Goal: Navigation & Orientation: Find specific page/section

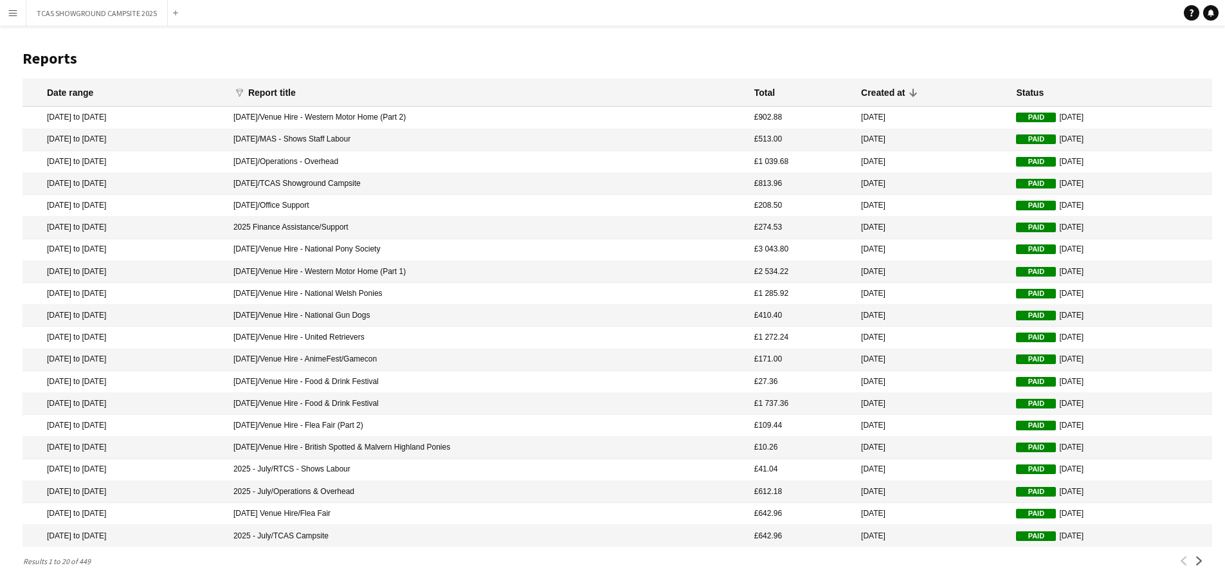
click at [12, 16] on app-icon "Menu" at bounding box center [13, 13] width 10 height 10
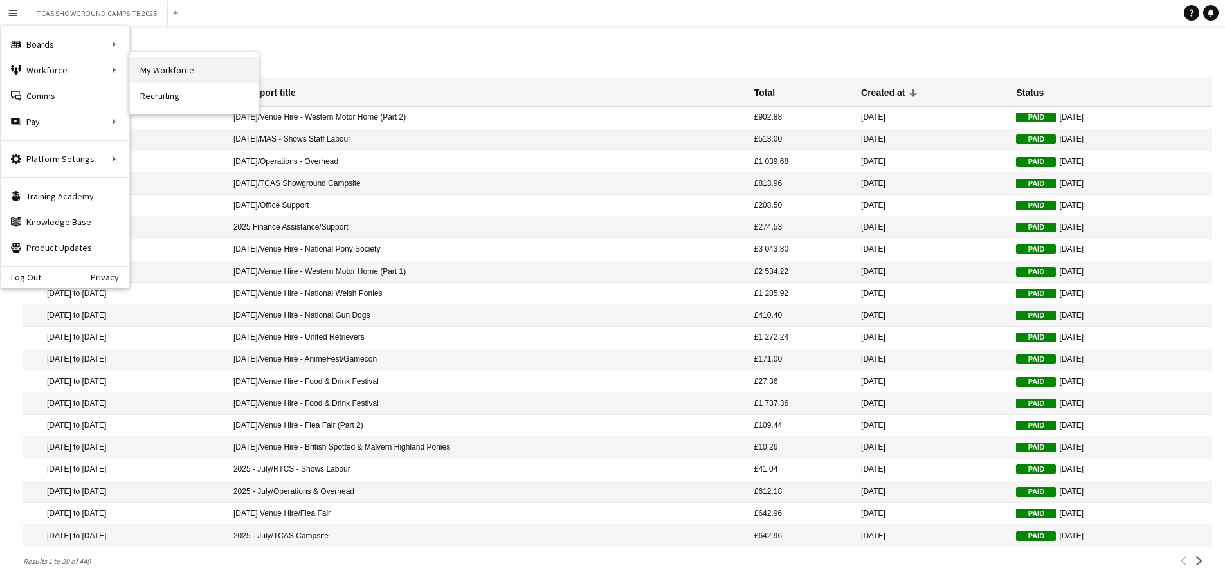
click at [178, 69] on link "My Workforce" at bounding box center [194, 70] width 129 height 26
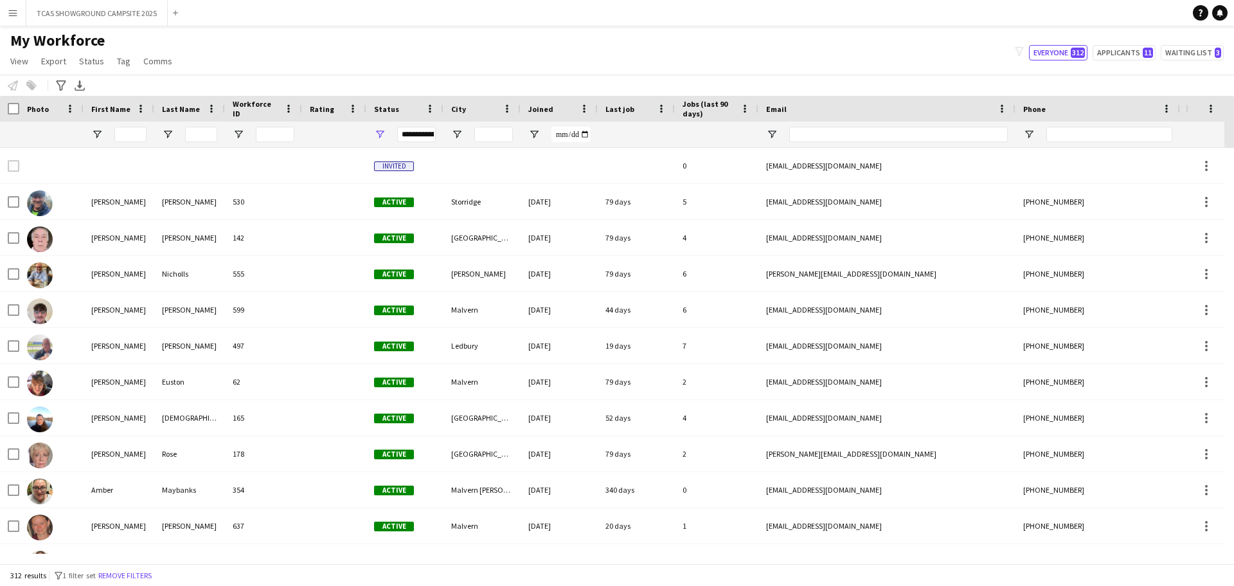
click at [19, 15] on button "Menu" at bounding box center [13, 13] width 26 height 26
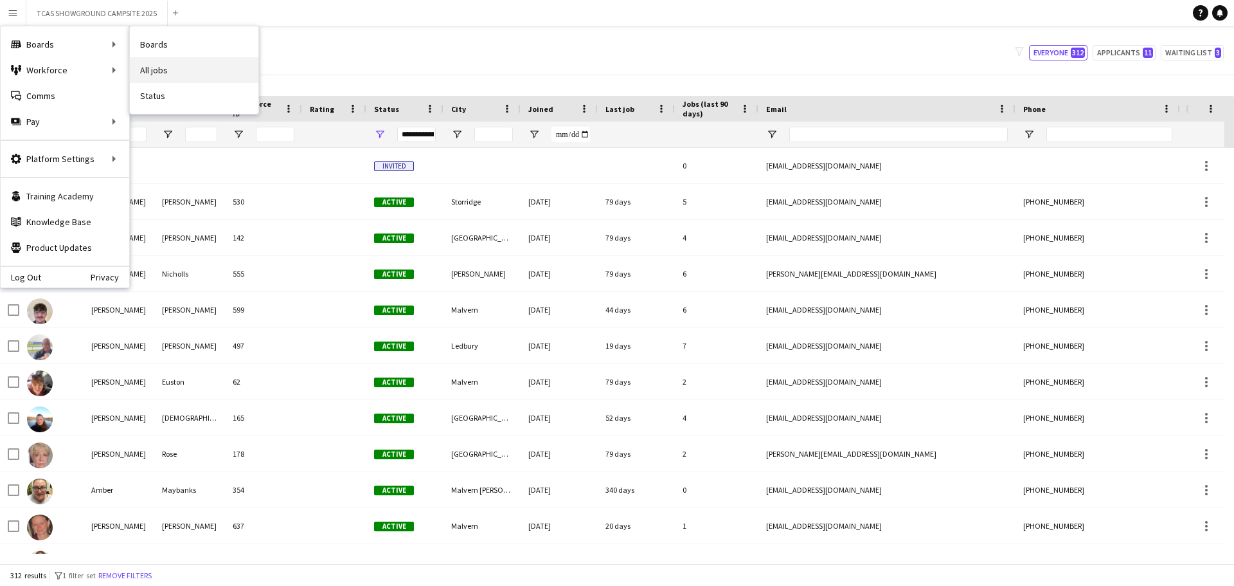
click at [148, 74] on link "All jobs" at bounding box center [194, 70] width 129 height 26
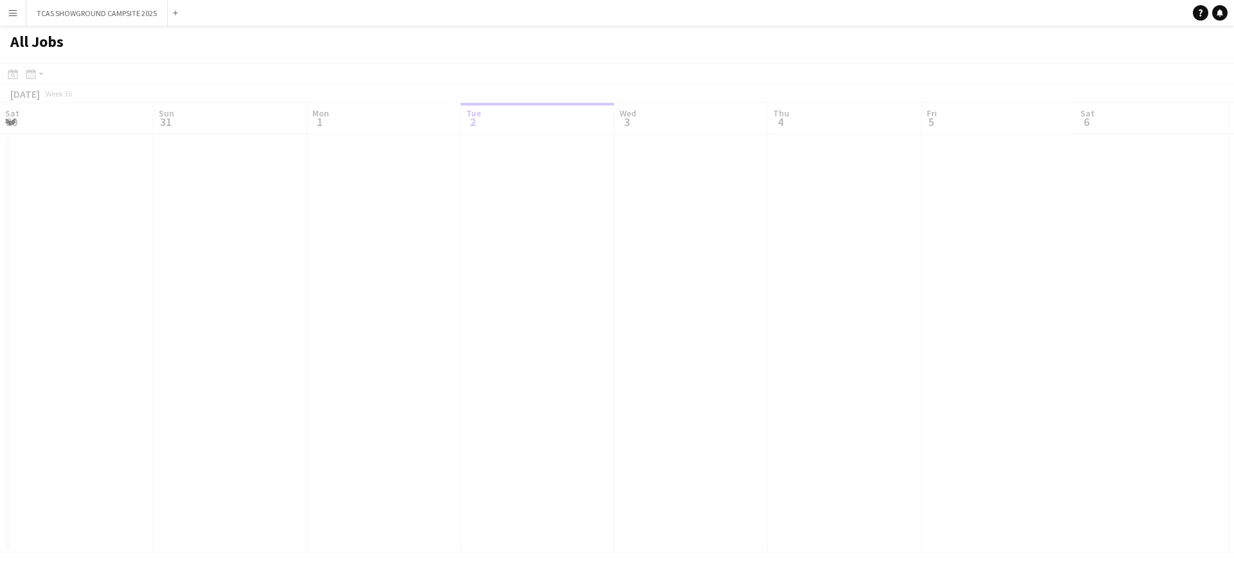
scroll to position [0, 307]
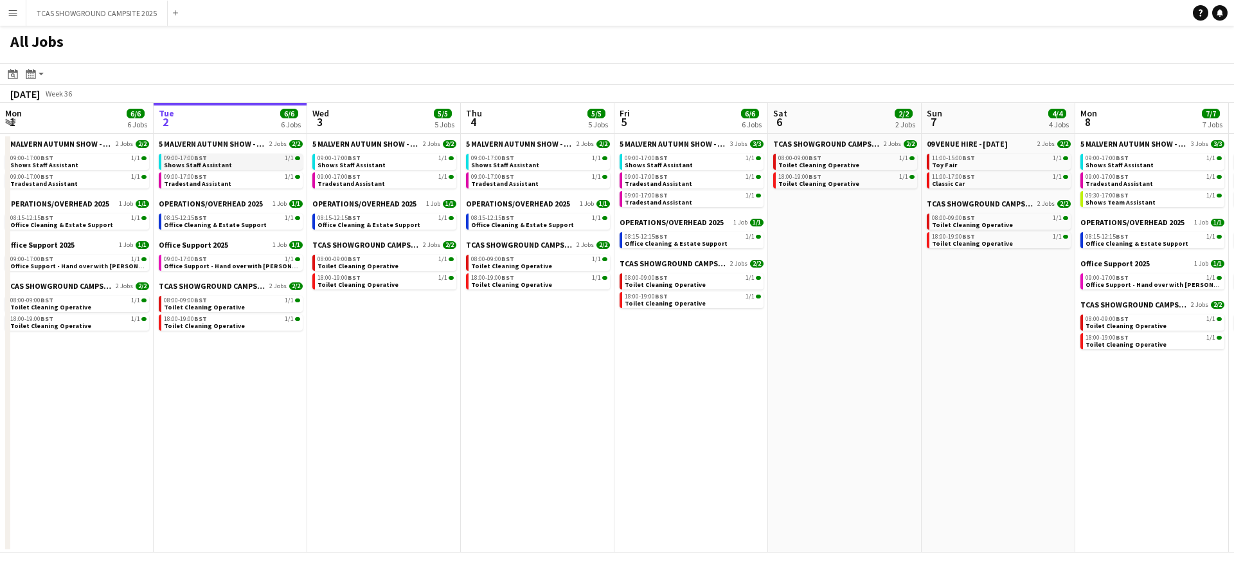
click at [203, 164] on span "Shows Staff Assistant" at bounding box center [198, 165] width 68 height 8
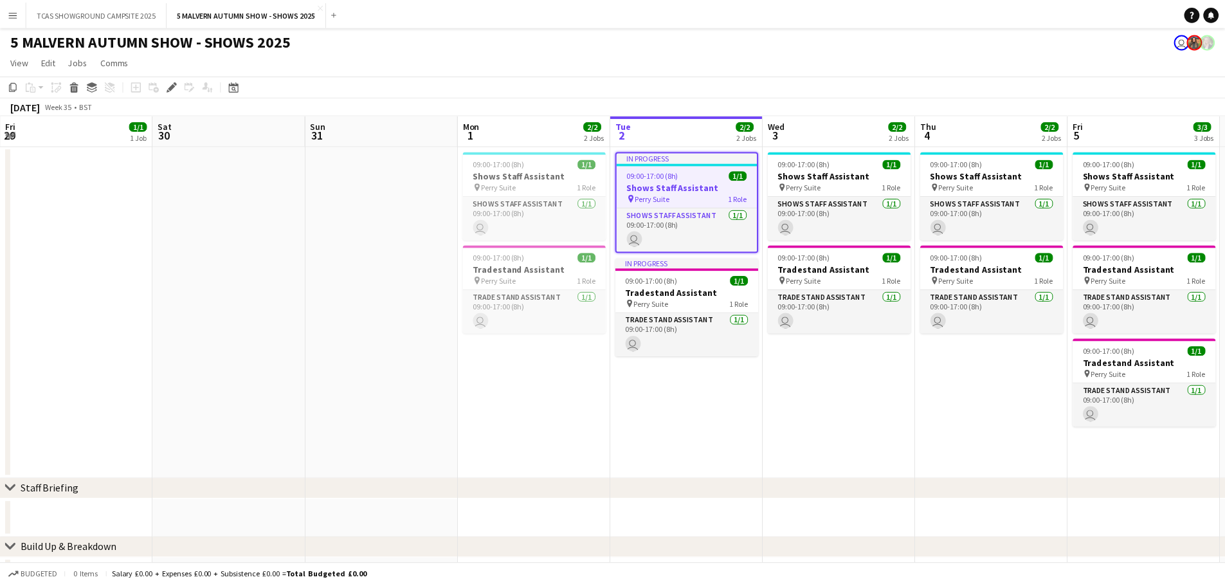
scroll to position [0, 442]
